Goal: Information Seeking & Learning: Learn about a topic

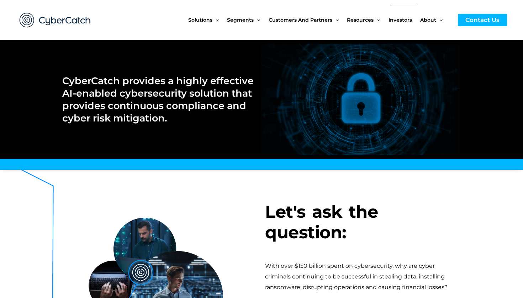
click at [398, 22] on span "Investors" at bounding box center [399, 20] width 23 height 30
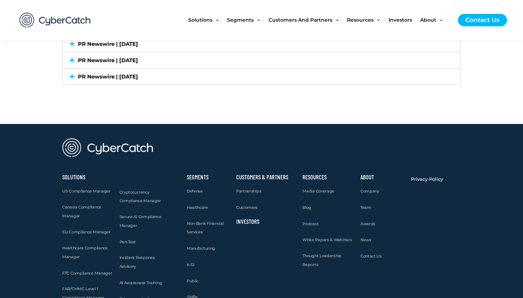
scroll to position [2085, 0]
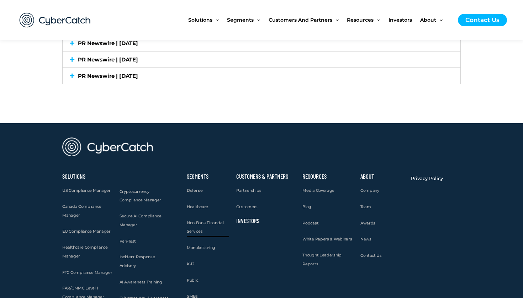
click at [194, 221] on span "Non-Bank Financial Services" at bounding box center [205, 228] width 37 height 14
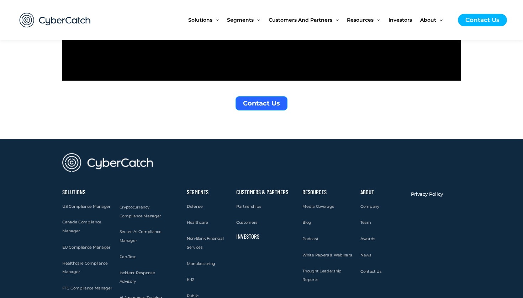
scroll to position [1640, 0]
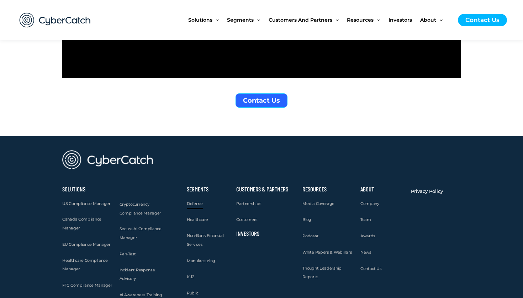
click at [198, 201] on span "Defense" at bounding box center [195, 203] width 16 height 5
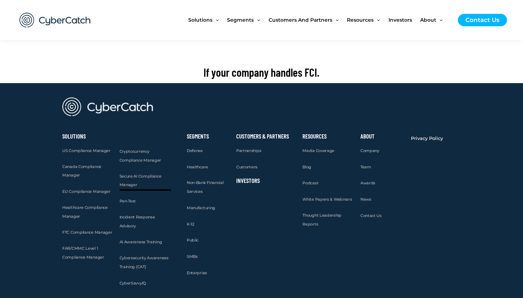
scroll to position [1206, 0]
